Goal: Task Accomplishment & Management: Use online tool/utility

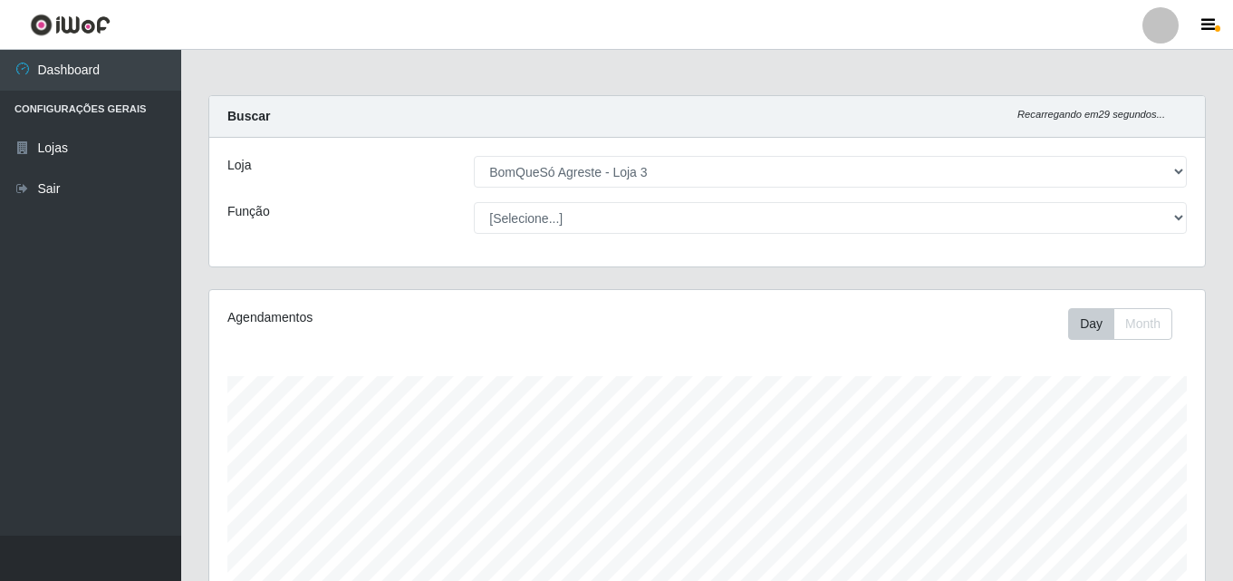
select select "215"
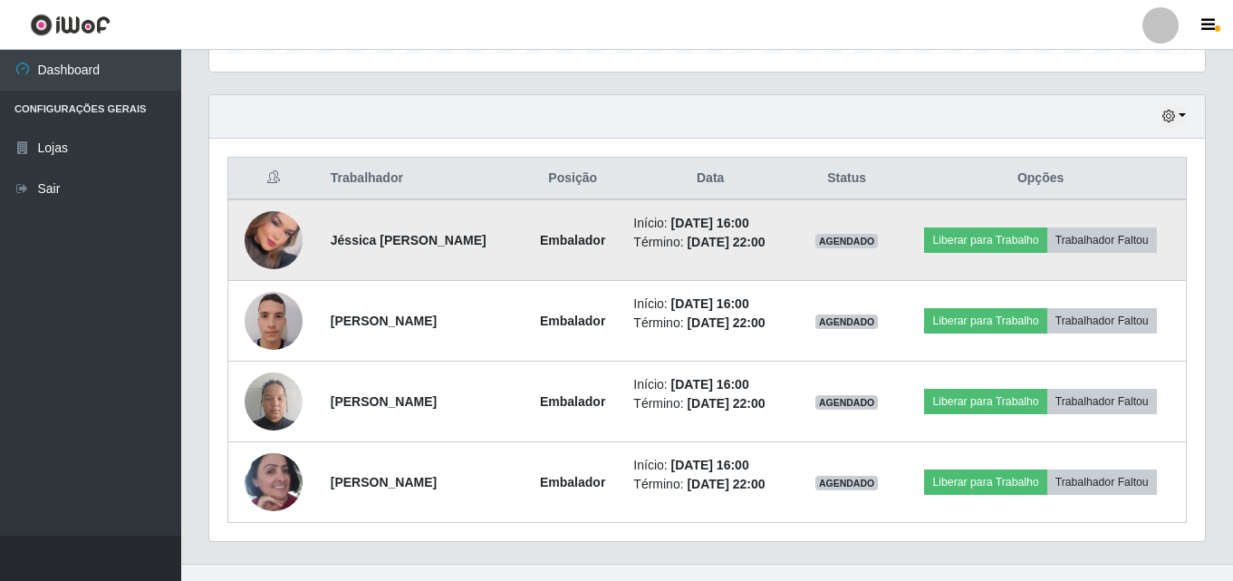
scroll to position [623, 0]
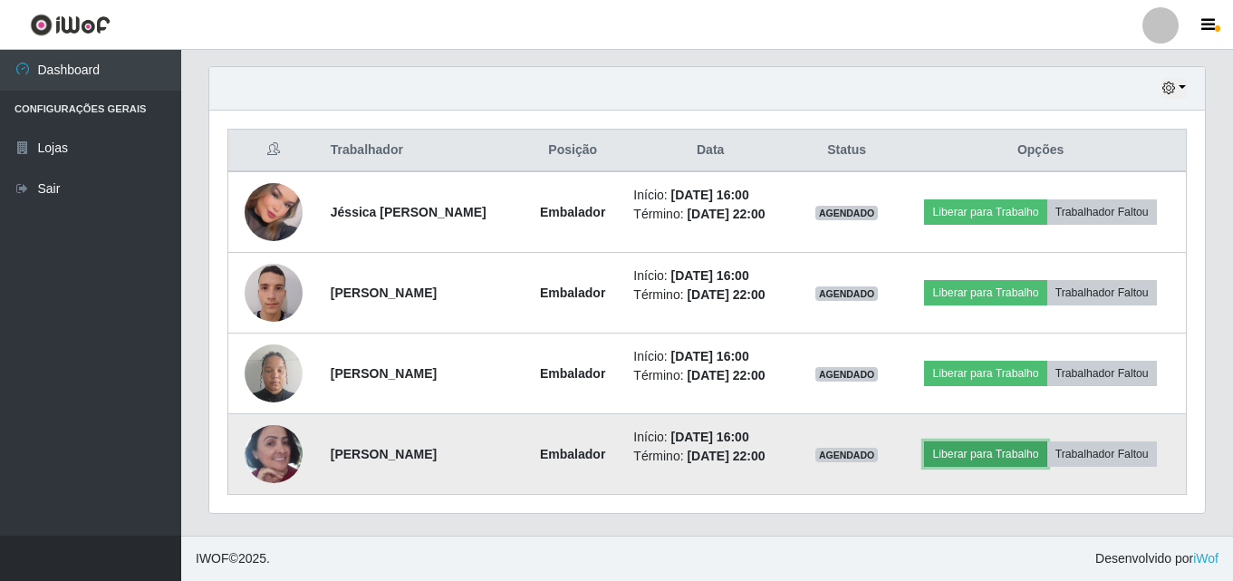
click at [996, 453] on button "Liberar para Trabalho" at bounding box center [985, 453] width 122 height 25
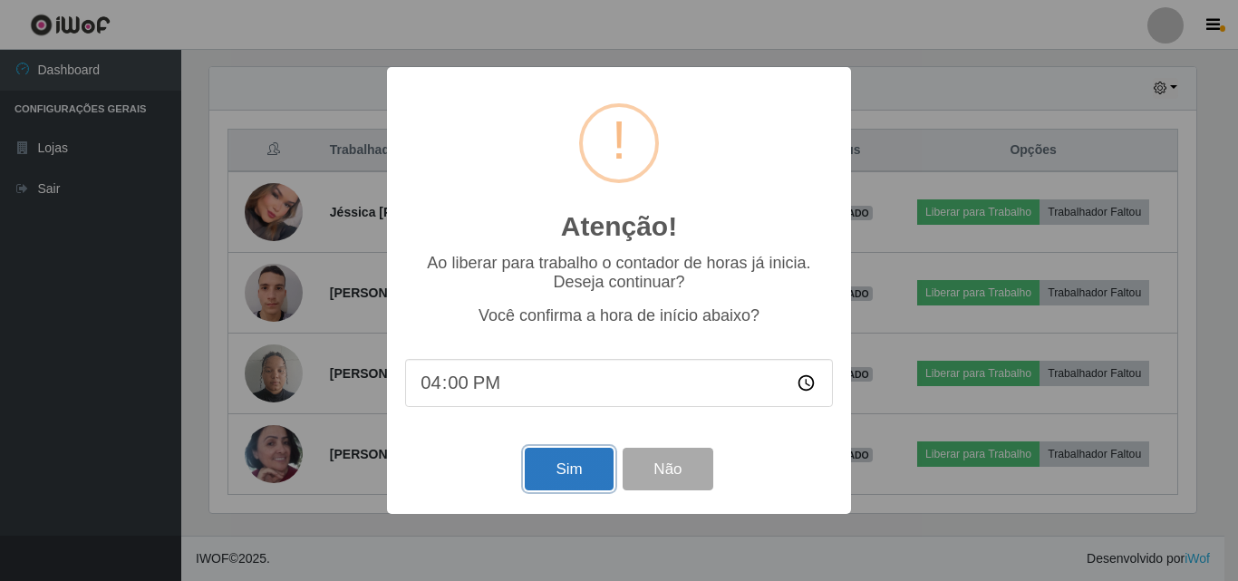
click at [531, 484] on button "Sim" at bounding box center [569, 469] width 88 height 43
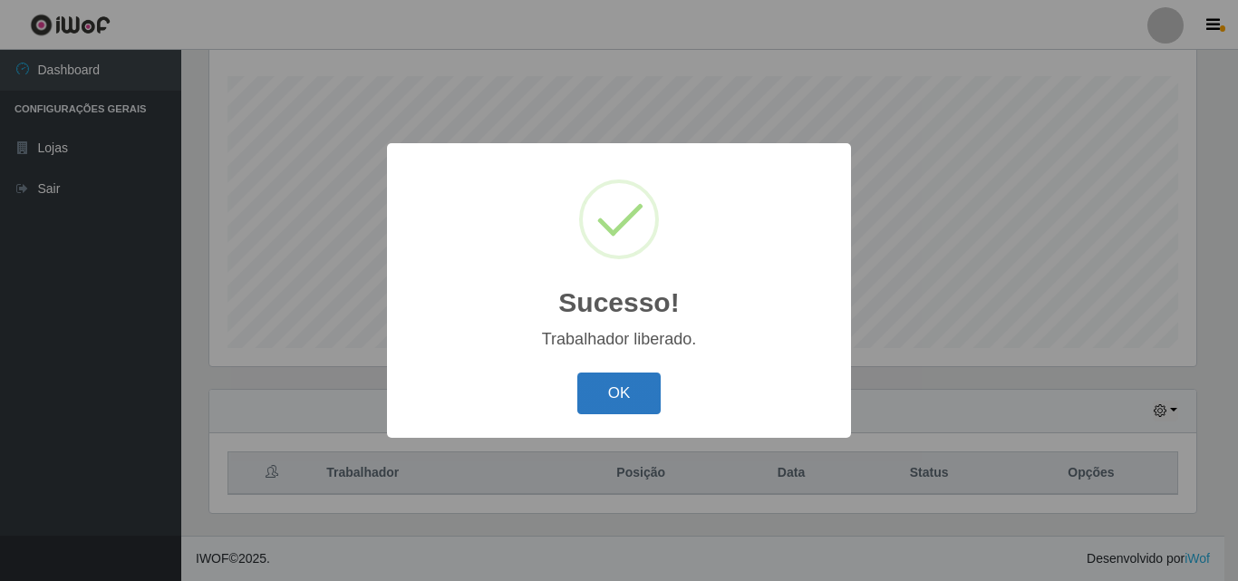
click at [629, 384] on button "OK" at bounding box center [619, 393] width 84 height 43
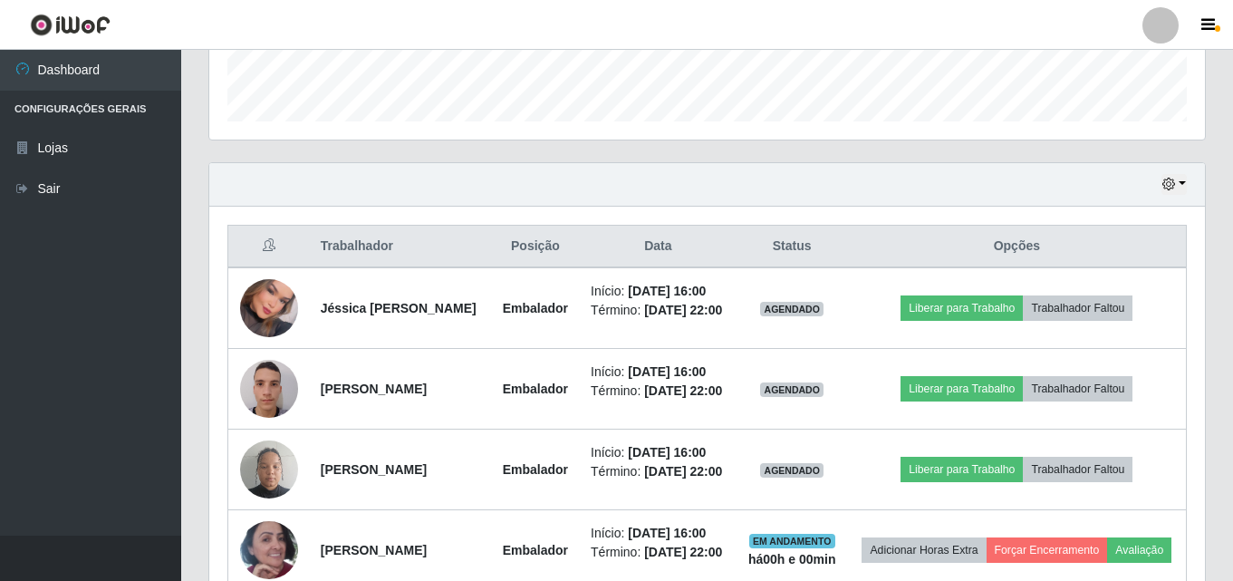
scroll to position [572, 0]
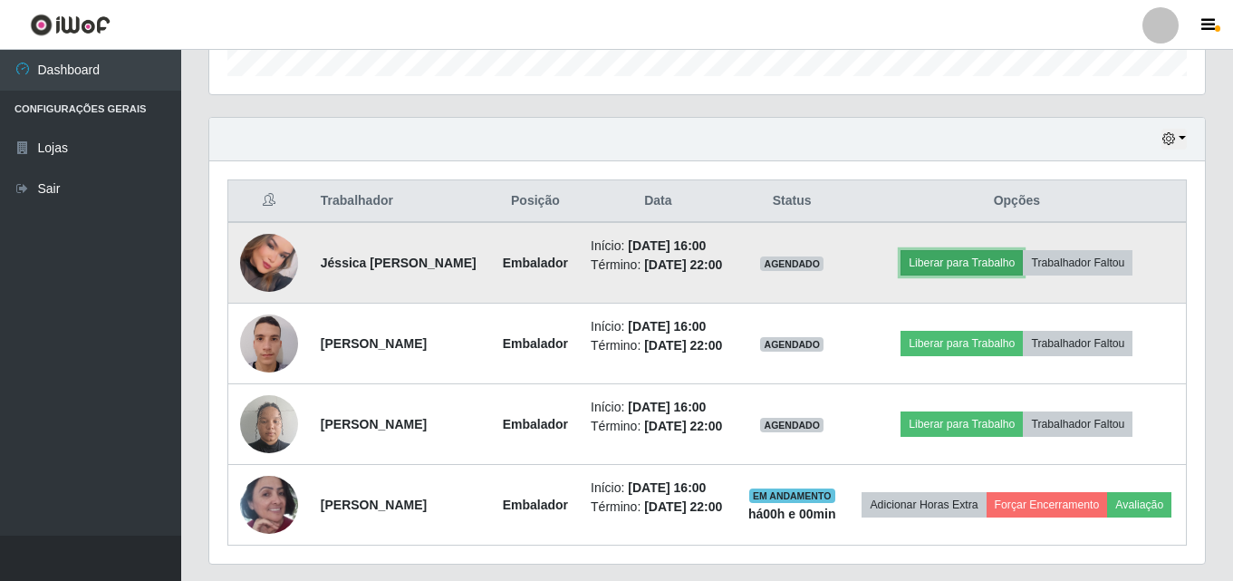
click at [962, 265] on button "Liberar para Trabalho" at bounding box center [962, 262] width 122 height 25
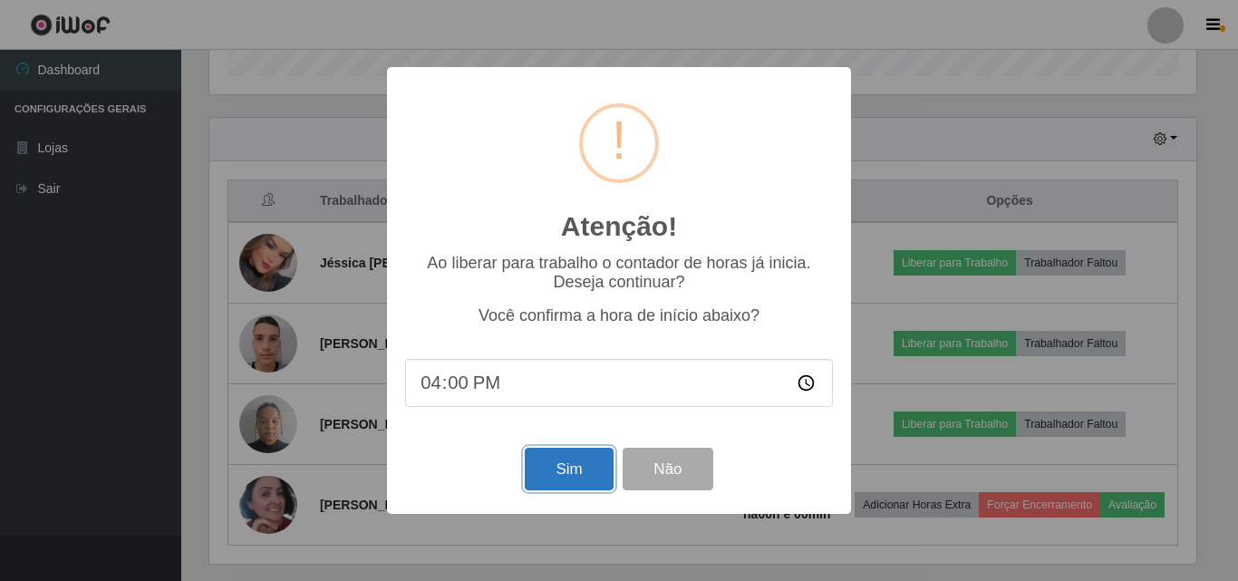
click at [567, 455] on button "Sim" at bounding box center [569, 469] width 88 height 43
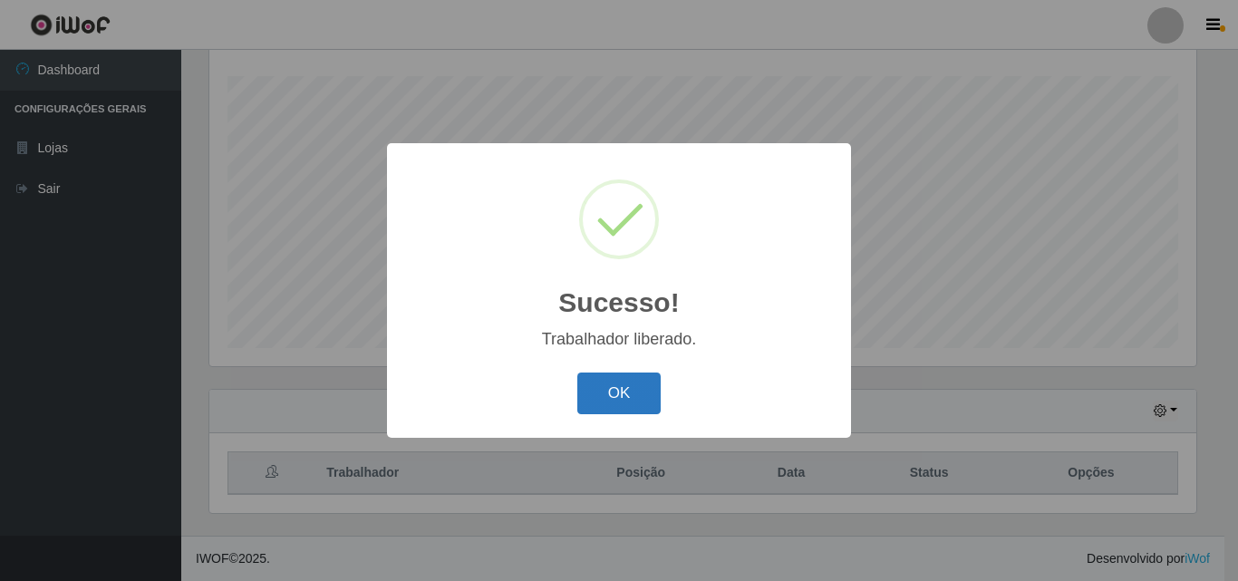
click at [640, 396] on button "OK" at bounding box center [619, 393] width 84 height 43
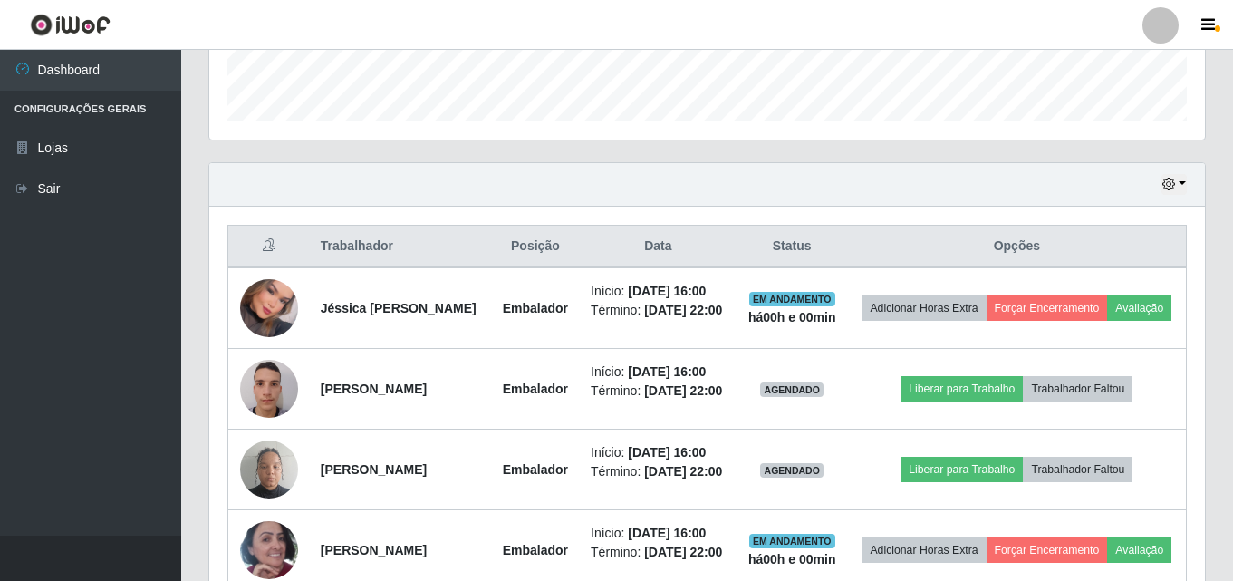
scroll to position [572, 0]
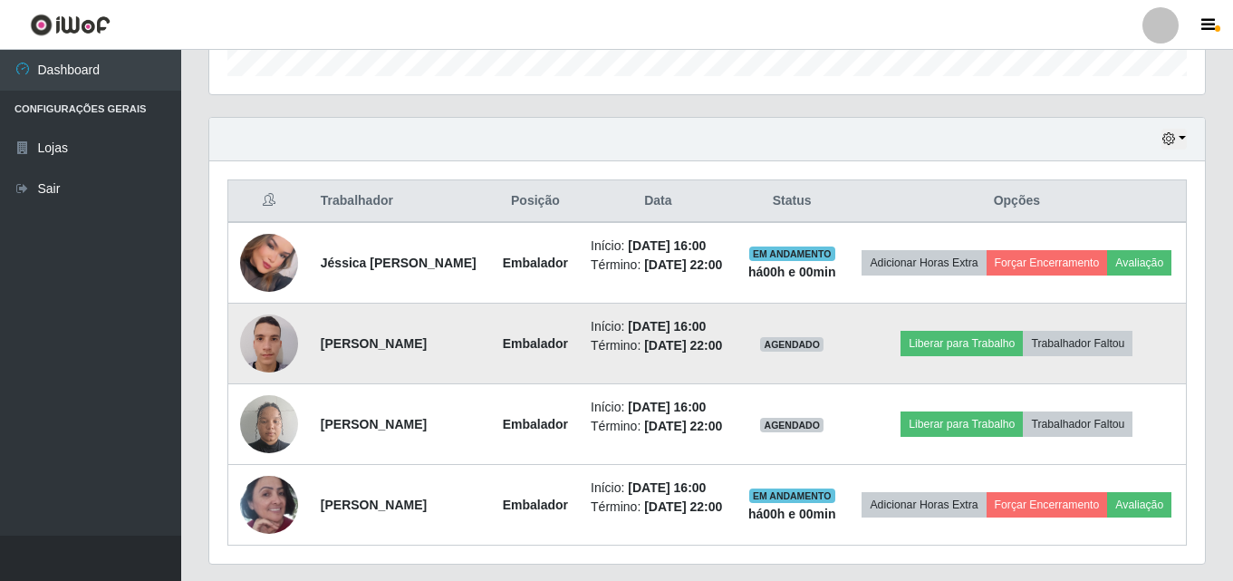
click at [946, 384] on td "Liberar para Trabalho Trabalhador Faltou" at bounding box center [1017, 344] width 339 height 81
click at [938, 356] on button "Liberar para Trabalho" at bounding box center [962, 343] width 122 height 25
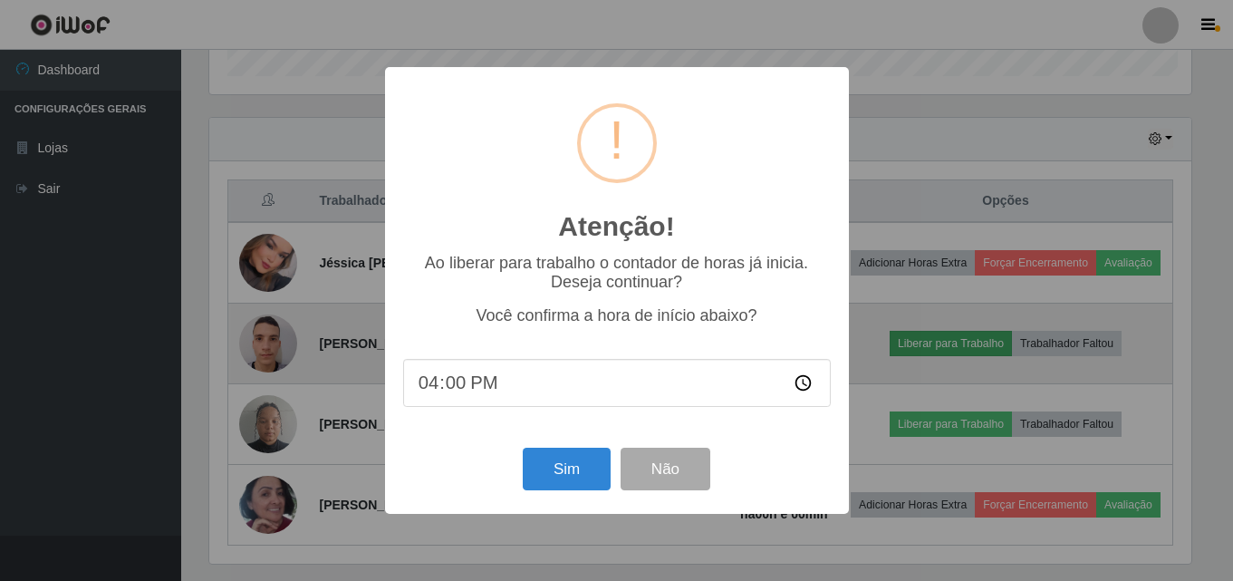
scroll to position [376, 987]
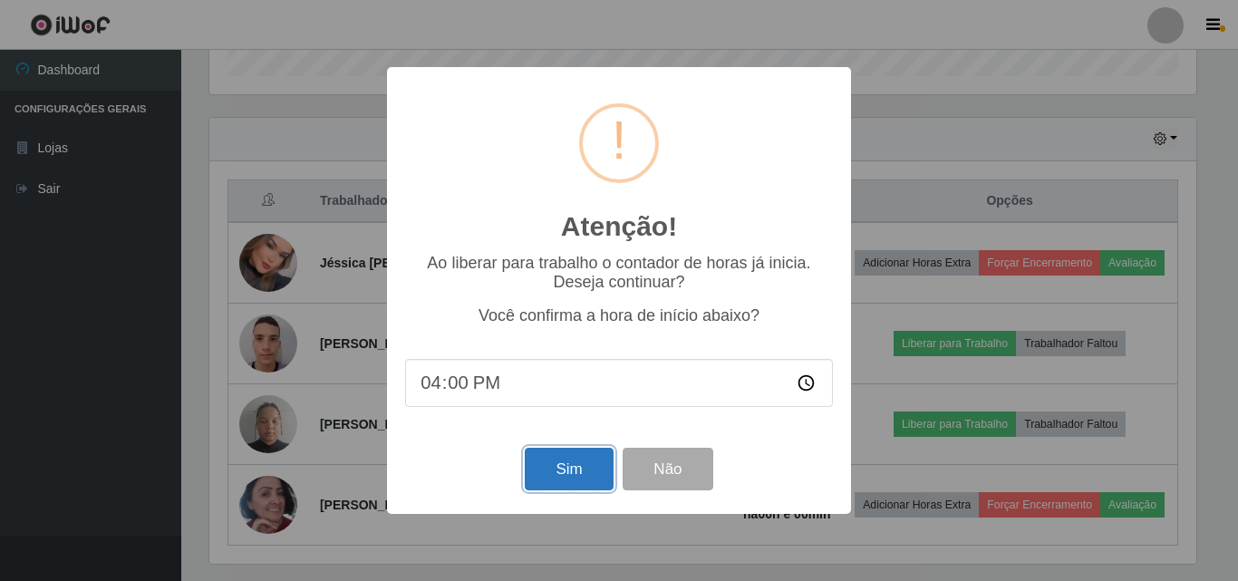
click at [575, 476] on button "Sim" at bounding box center [569, 469] width 88 height 43
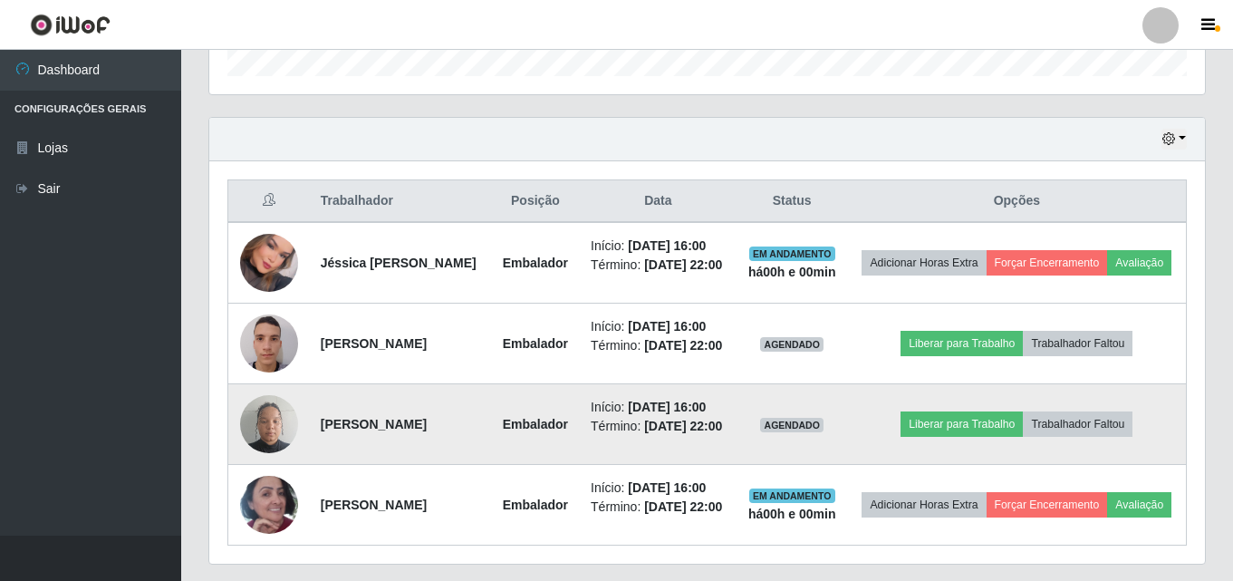
scroll to position [0, 0]
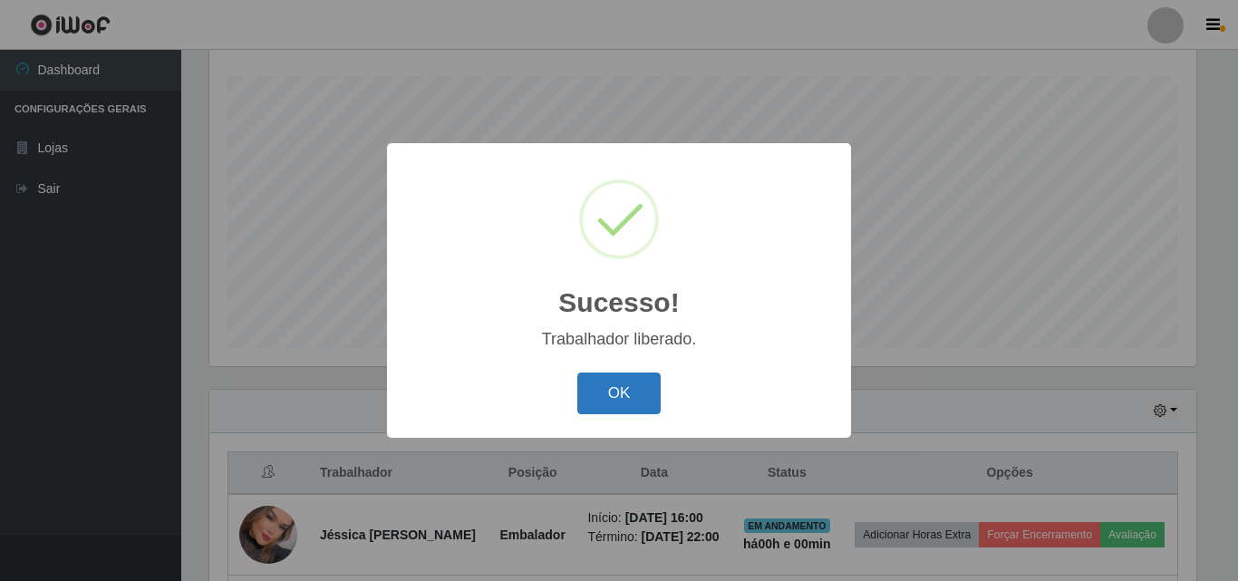
click at [617, 376] on button "OK" at bounding box center [619, 393] width 84 height 43
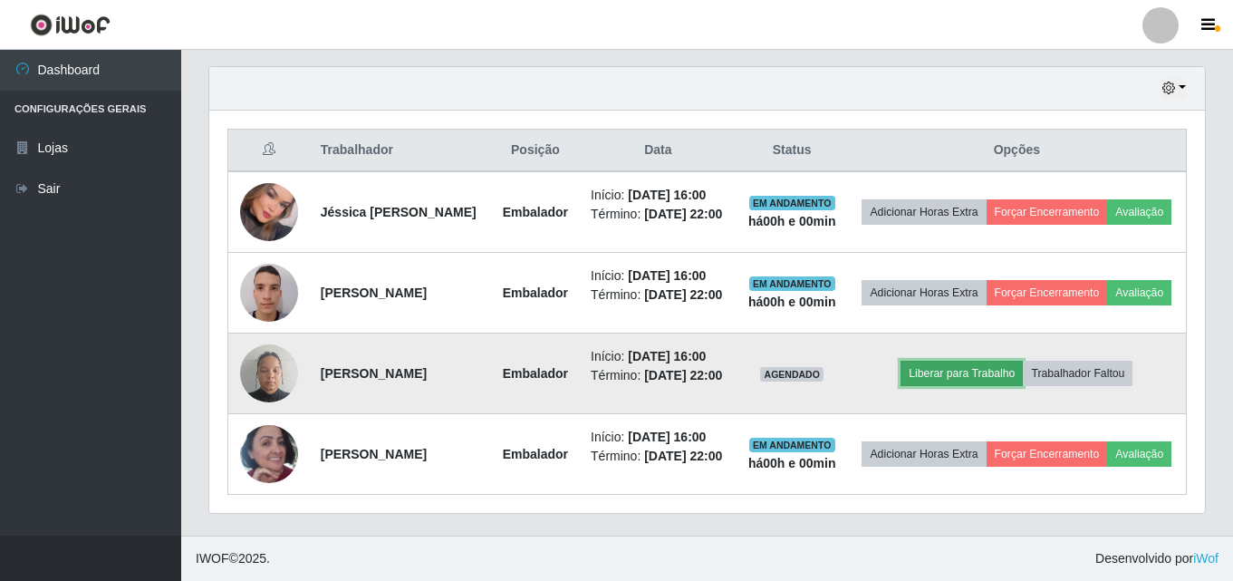
click at [955, 361] on button "Liberar para Trabalho" at bounding box center [962, 373] width 122 height 25
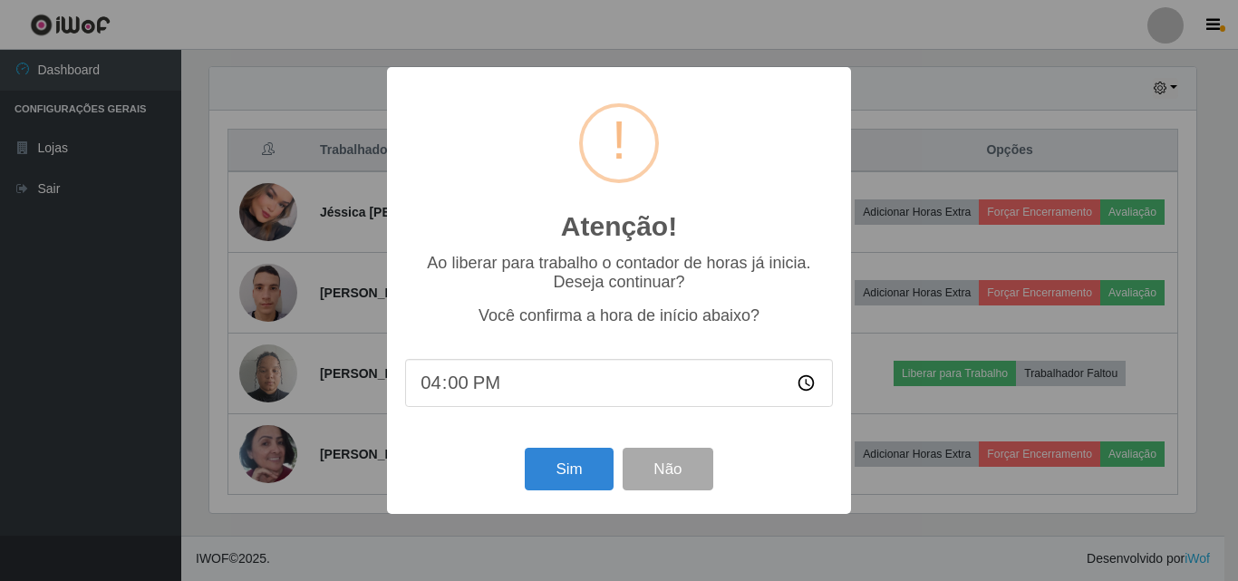
click at [586, 450] on div "Sim Não" at bounding box center [619, 469] width 428 height 52
click at [575, 472] on button "Sim" at bounding box center [569, 469] width 88 height 43
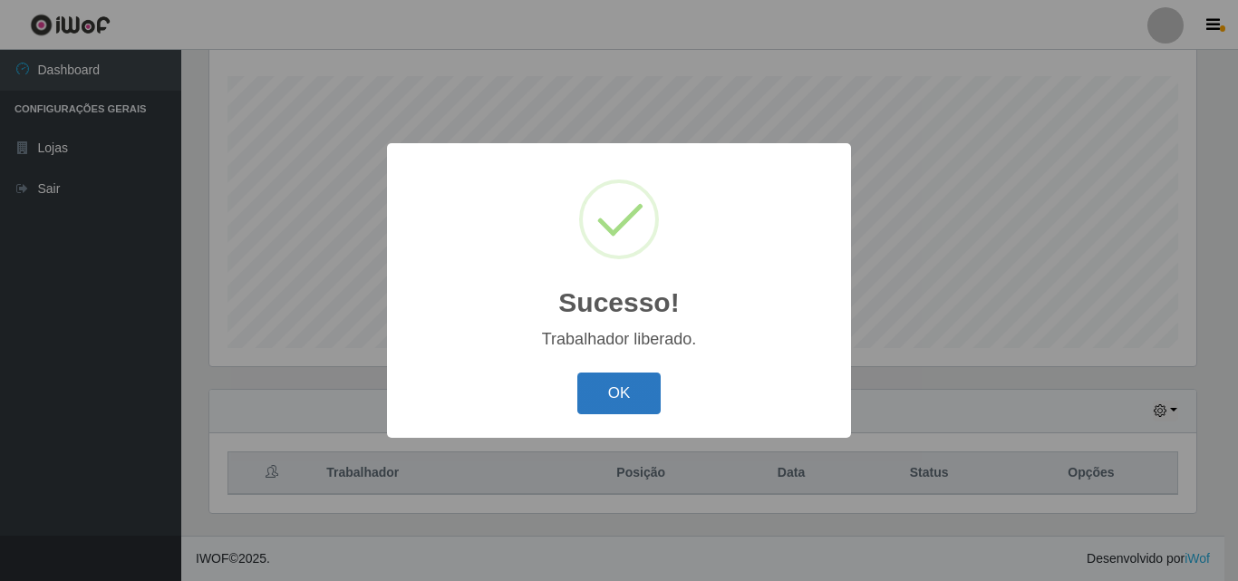
click at [608, 393] on button "OK" at bounding box center [619, 393] width 84 height 43
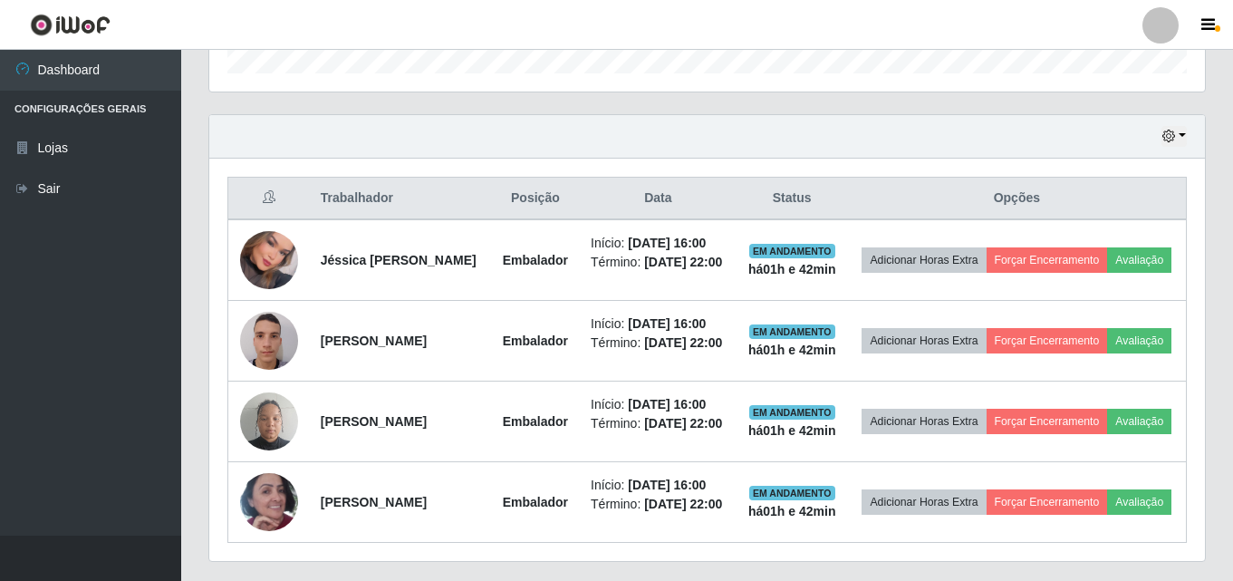
scroll to position [677, 0]
